Goal: Transaction & Acquisition: Subscribe to service/newsletter

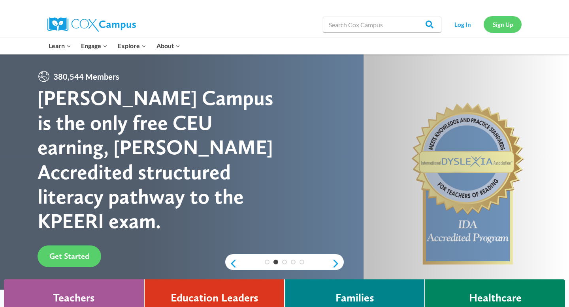
click at [504, 27] on link "Sign Up" at bounding box center [502, 24] width 38 height 16
click at [504, 26] on link "Sign Up" at bounding box center [502, 24] width 38 height 16
